Goal: Transaction & Acquisition: Download file/media

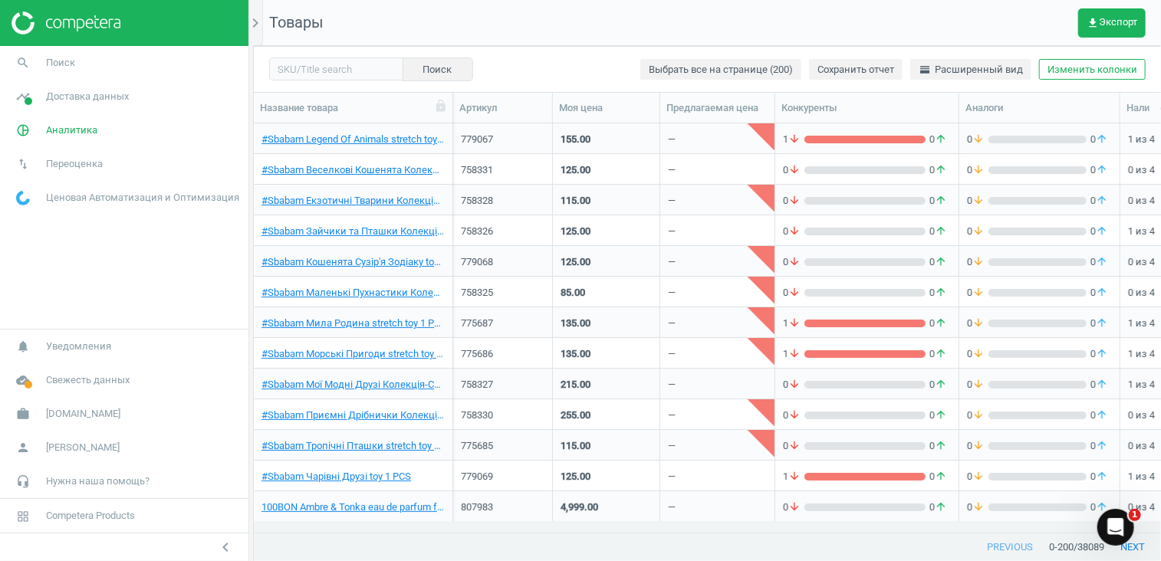
scroll to position [386, 895]
drag, startPoint x: 21, startPoint y: 123, endPoint x: 64, endPoint y: 122, distance: 43.7
click at [21, 123] on icon "pie_chart_outlined" at bounding box center [22, 130] width 29 height 29
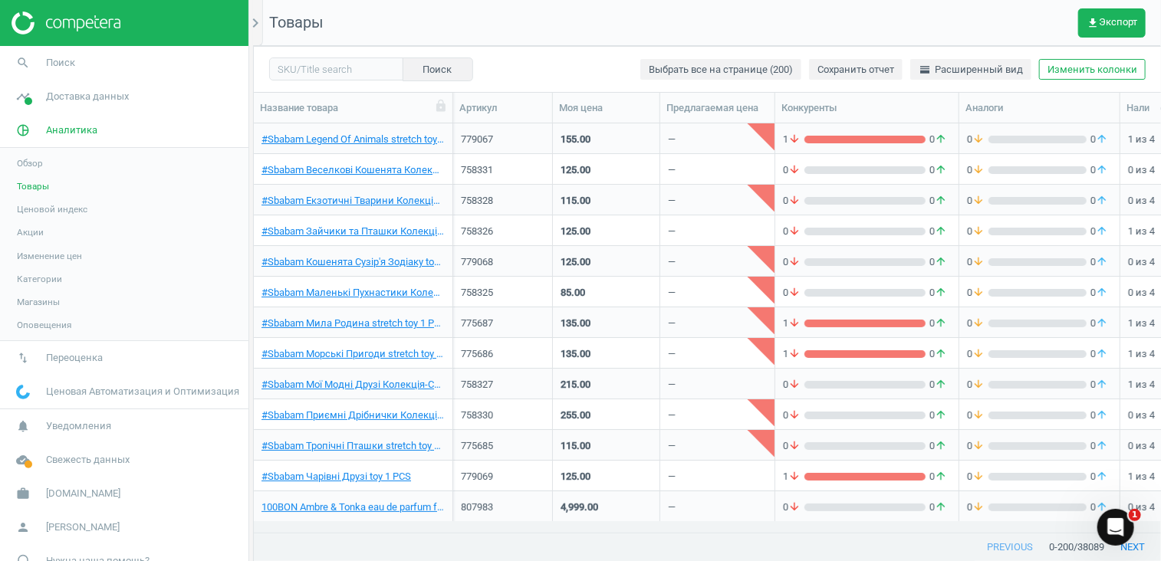
click at [26, 227] on span "Акции" at bounding box center [30, 232] width 27 height 12
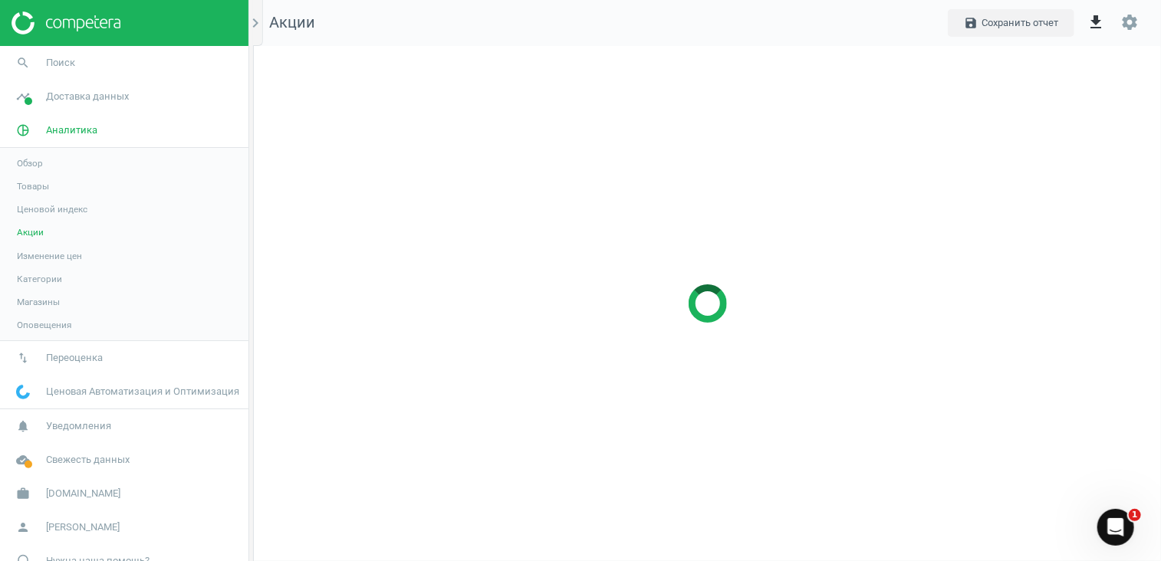
scroll to position [539, 931]
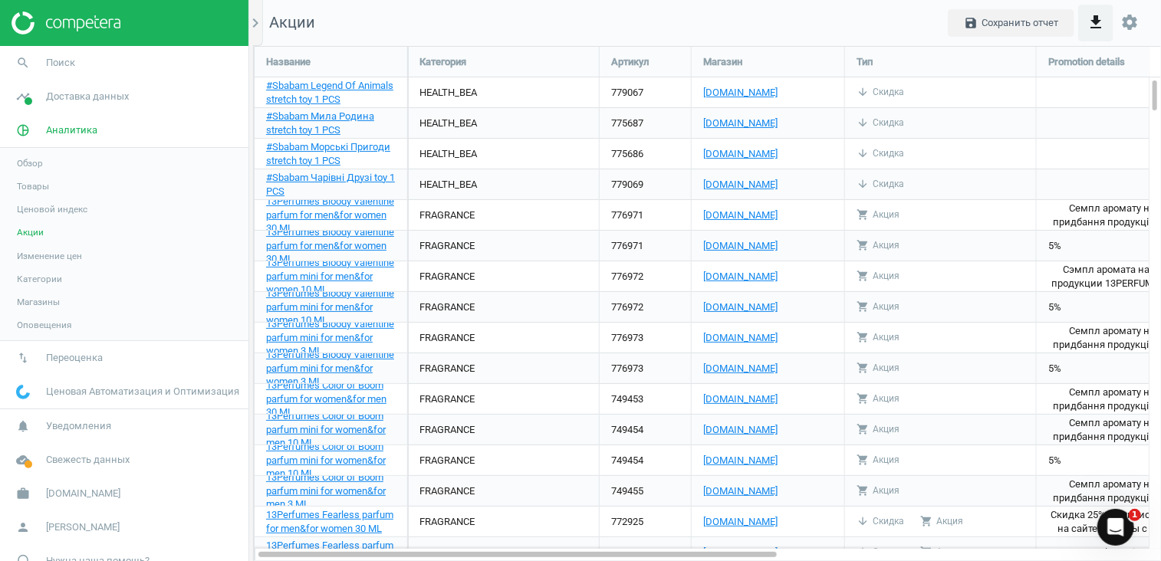
click at [1093, 19] on icon "get_app" at bounding box center [1095, 22] width 18 height 18
click at [947, 56] on label "Excel" at bounding box center [953, 61] width 38 height 14
click at [944, 56] on input "Excel" at bounding box center [939, 59] width 10 height 10
radio input "true"
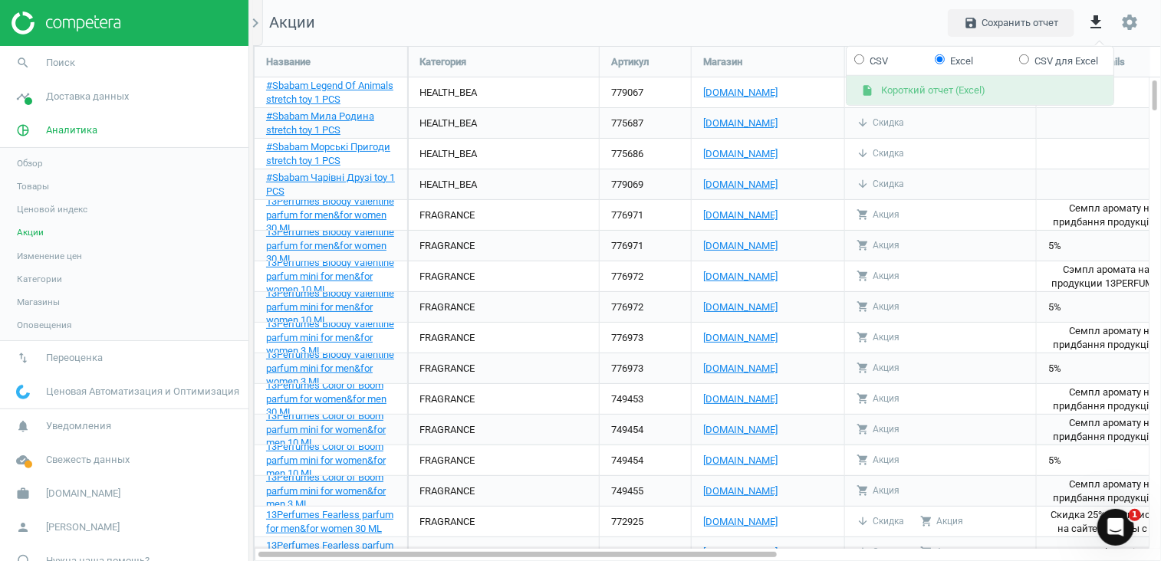
click at [939, 90] on button "insert_drive_file Короткий отчет (Excel)" at bounding box center [979, 90] width 267 height 29
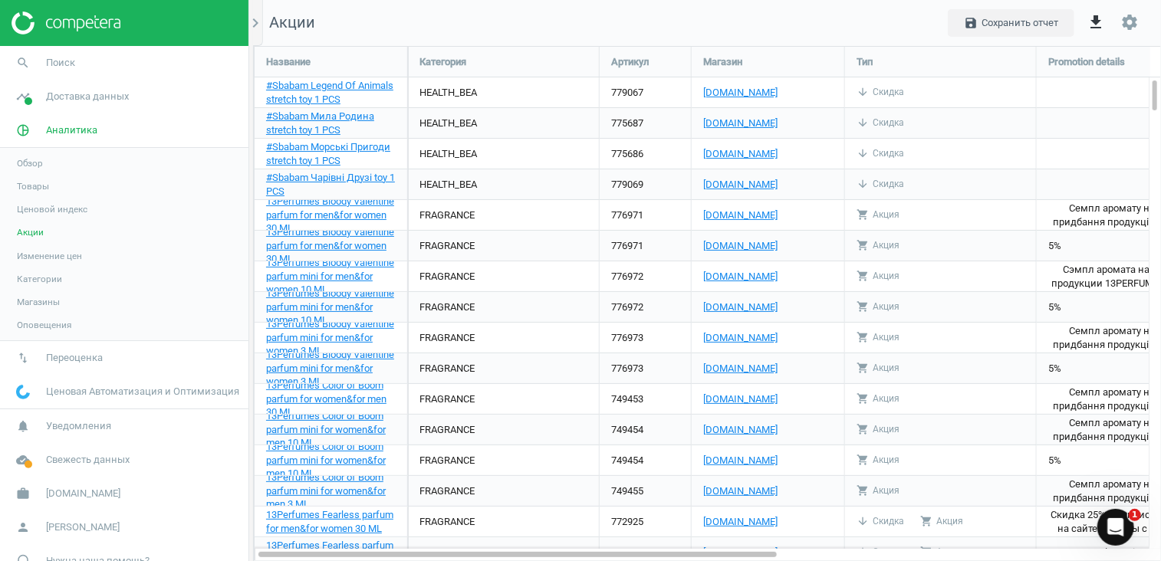
click at [31, 281] on span "Категории" at bounding box center [39, 279] width 45 height 12
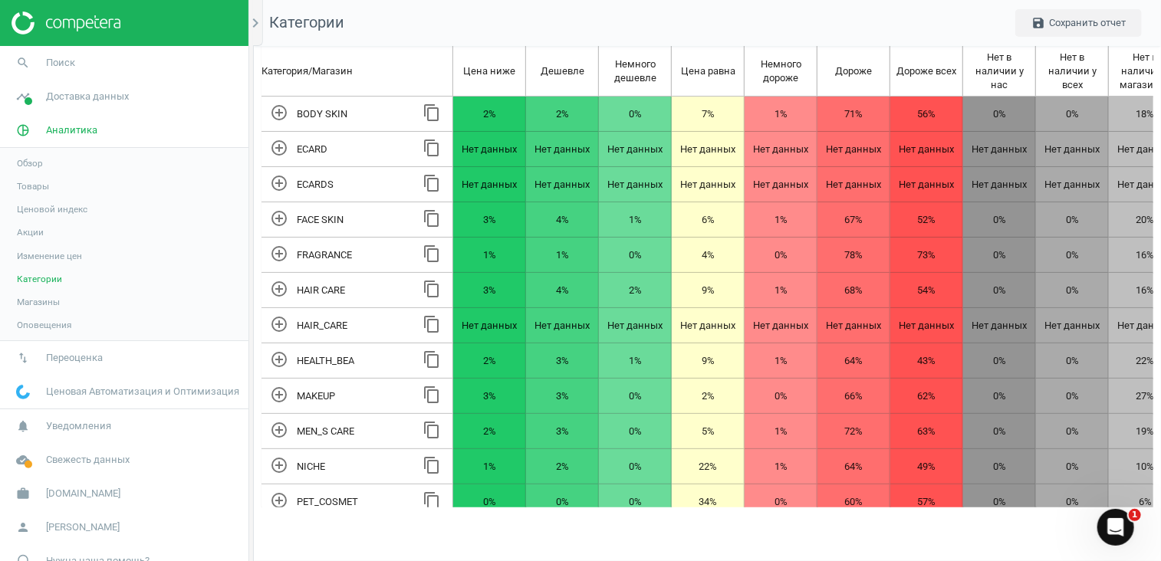
click at [47, 228] on link "Акции" at bounding box center [124, 232] width 248 height 23
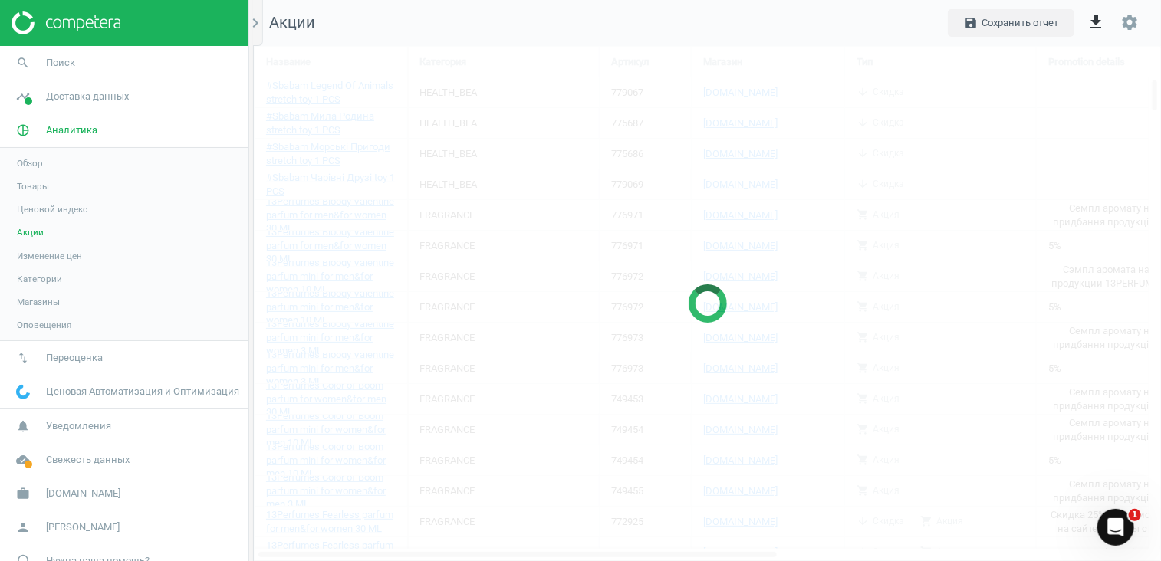
scroll to position [539, 931]
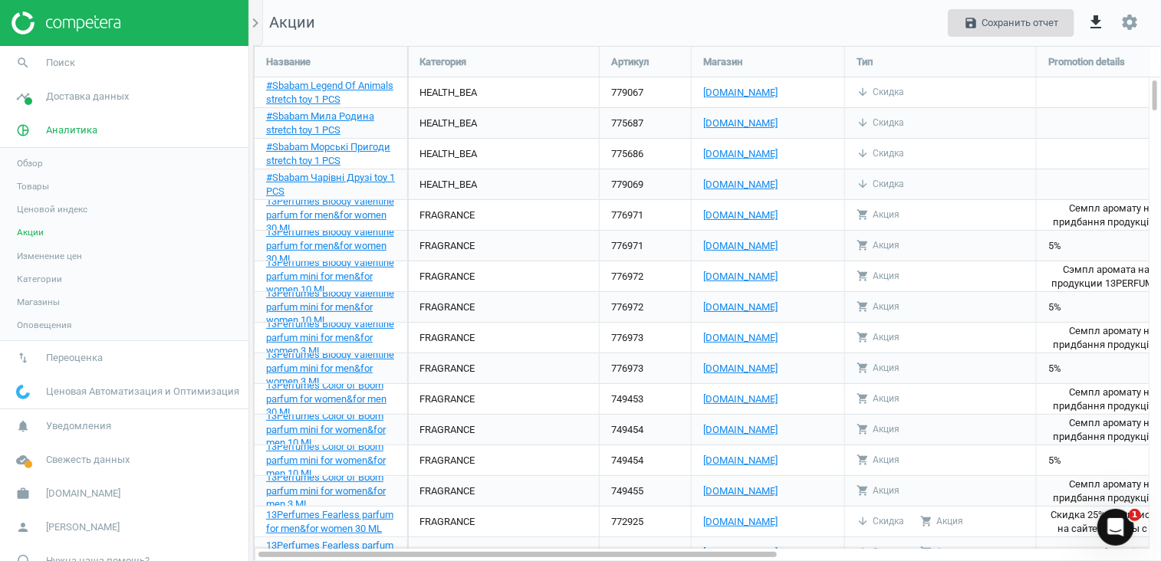
click at [1036, 18] on button "save Сохранить отчет" at bounding box center [1010, 23] width 126 height 28
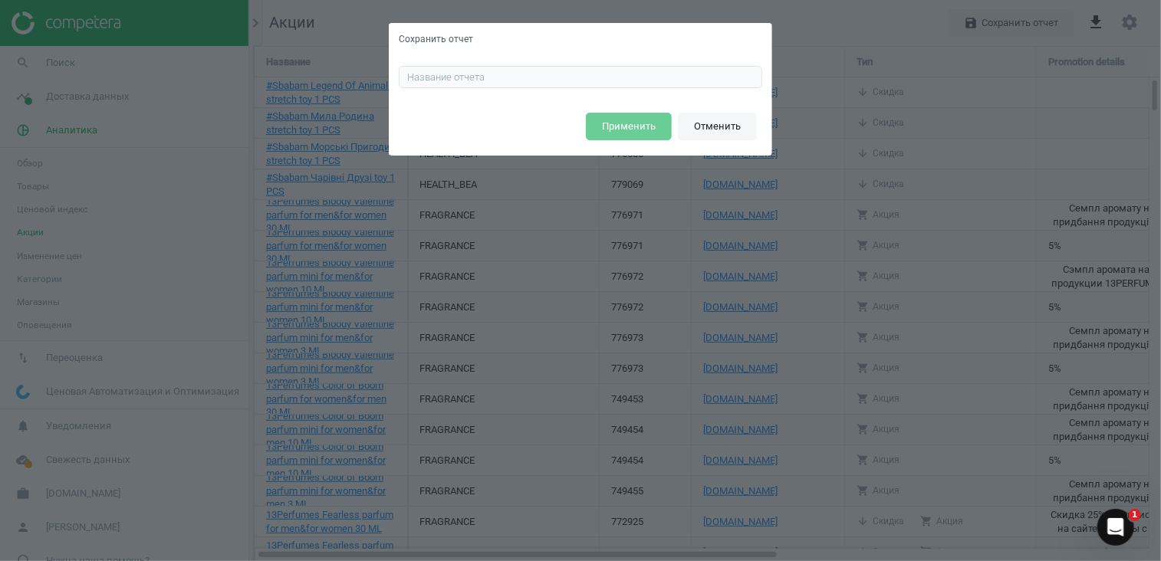
click at [736, 120] on button "Отменить" at bounding box center [717, 127] width 79 height 28
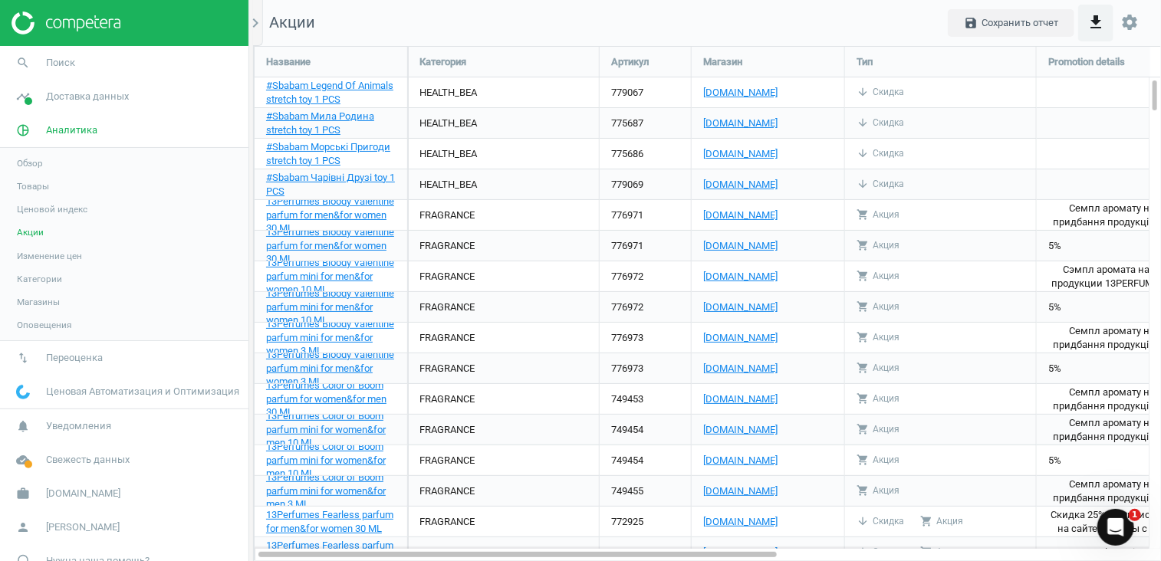
click at [1099, 18] on icon "get_app" at bounding box center [1095, 22] width 18 height 18
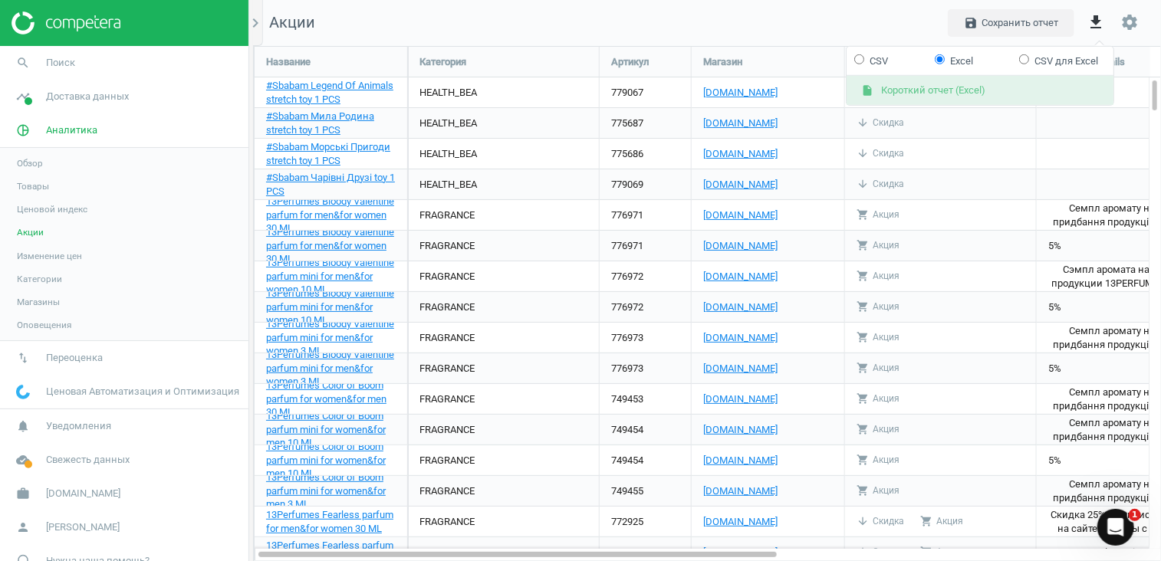
click at [953, 88] on button "insert_drive_file Короткий отчет (Excel)" at bounding box center [979, 90] width 267 height 29
